Goal: Task Accomplishment & Management: Manage account settings

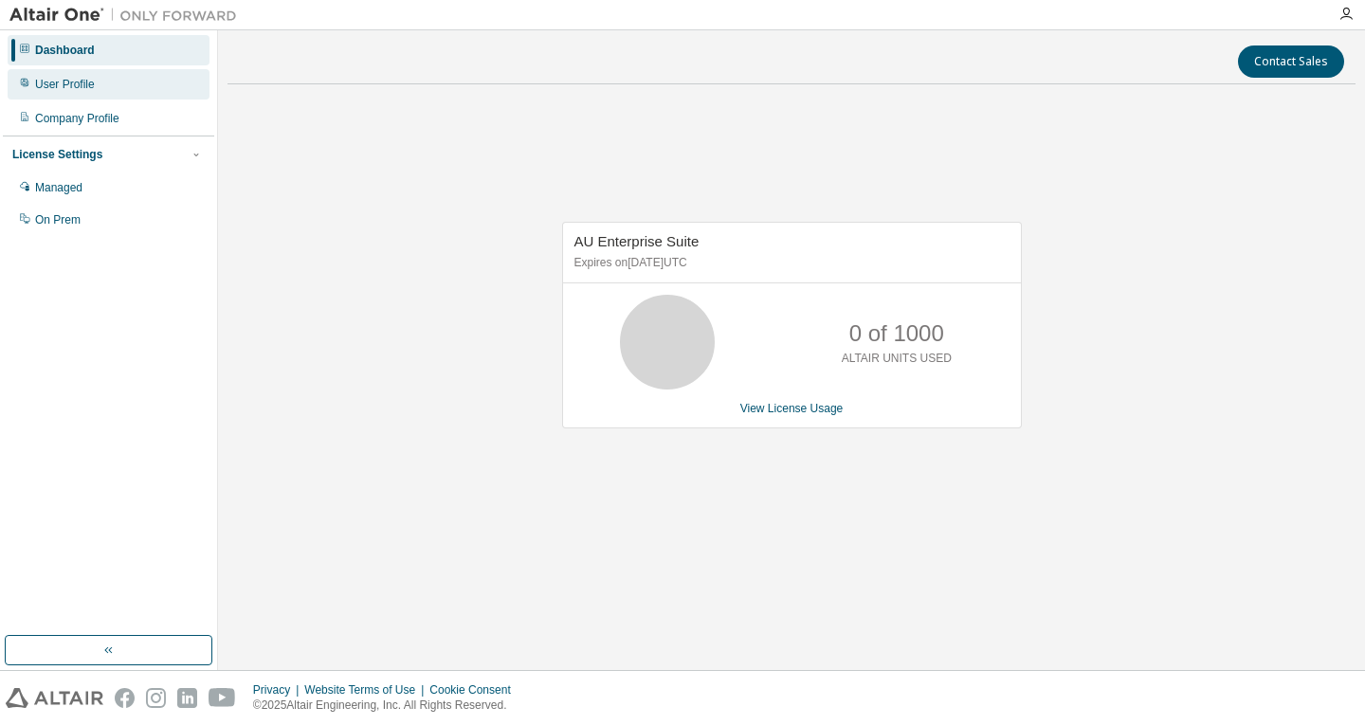
click at [74, 75] on div "User Profile" at bounding box center [109, 84] width 202 height 30
click at [32, 17] on img at bounding box center [127, 15] width 237 height 19
